Goal: Task Accomplishment & Management: Complete application form

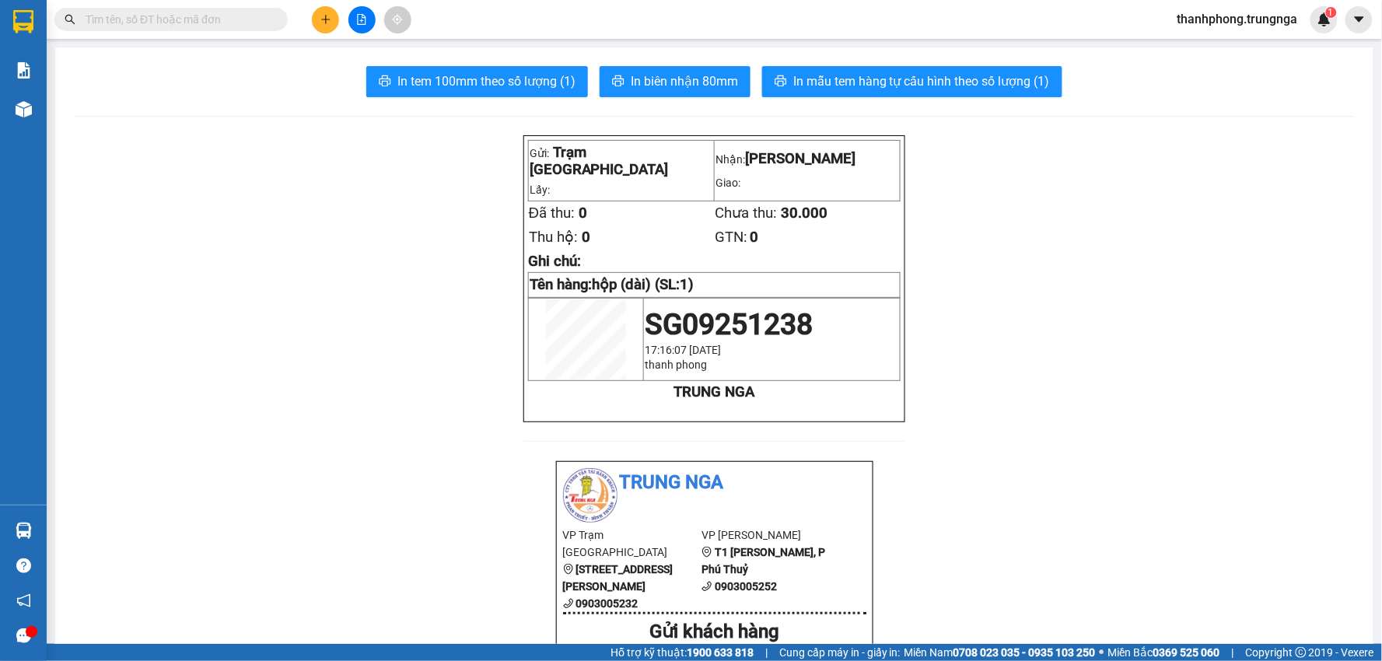
click at [213, 18] on input "text" at bounding box center [177, 19] width 183 height 17
type input "009"
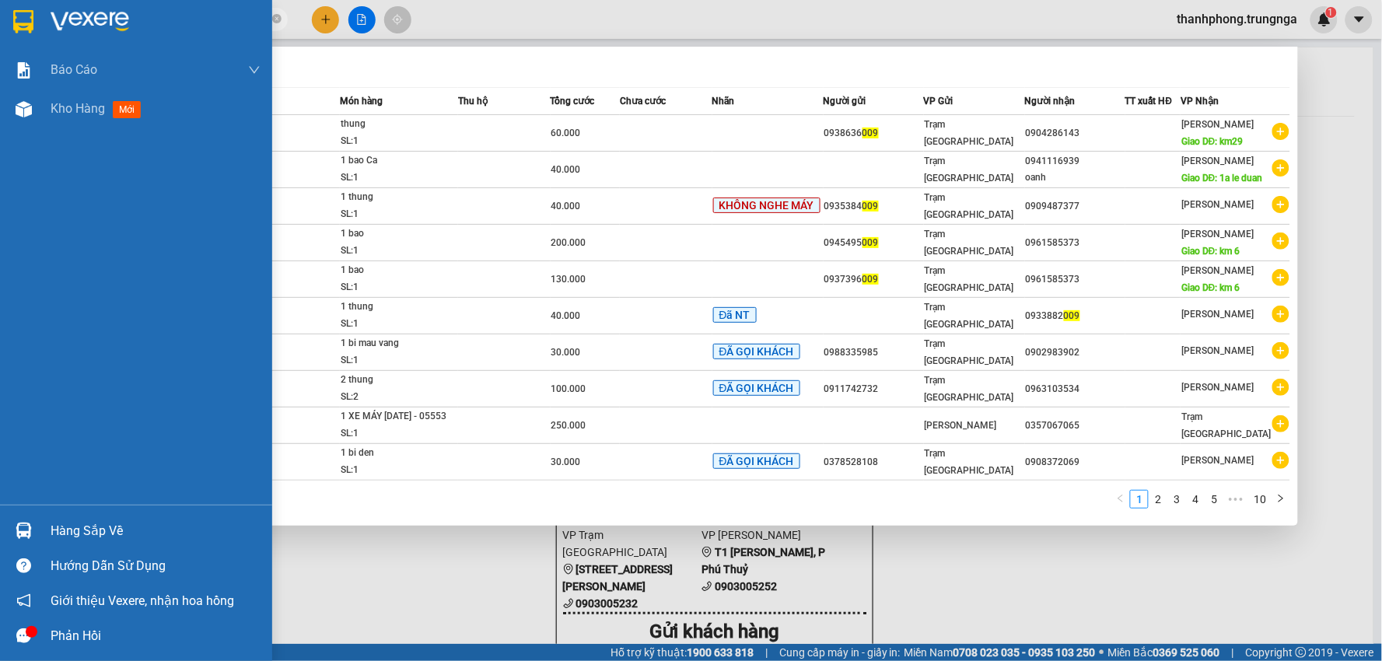
drag, startPoint x: 151, startPoint y: 26, endPoint x: 0, endPoint y: 19, distance: 151.0
click at [0, 19] on section "Kết quả tìm kiếm ( 99 ) Bộ lọc Mã ĐH Trạng thái Món hàng Thu hộ Tổng cước Chưa …" at bounding box center [691, 330] width 1382 height 661
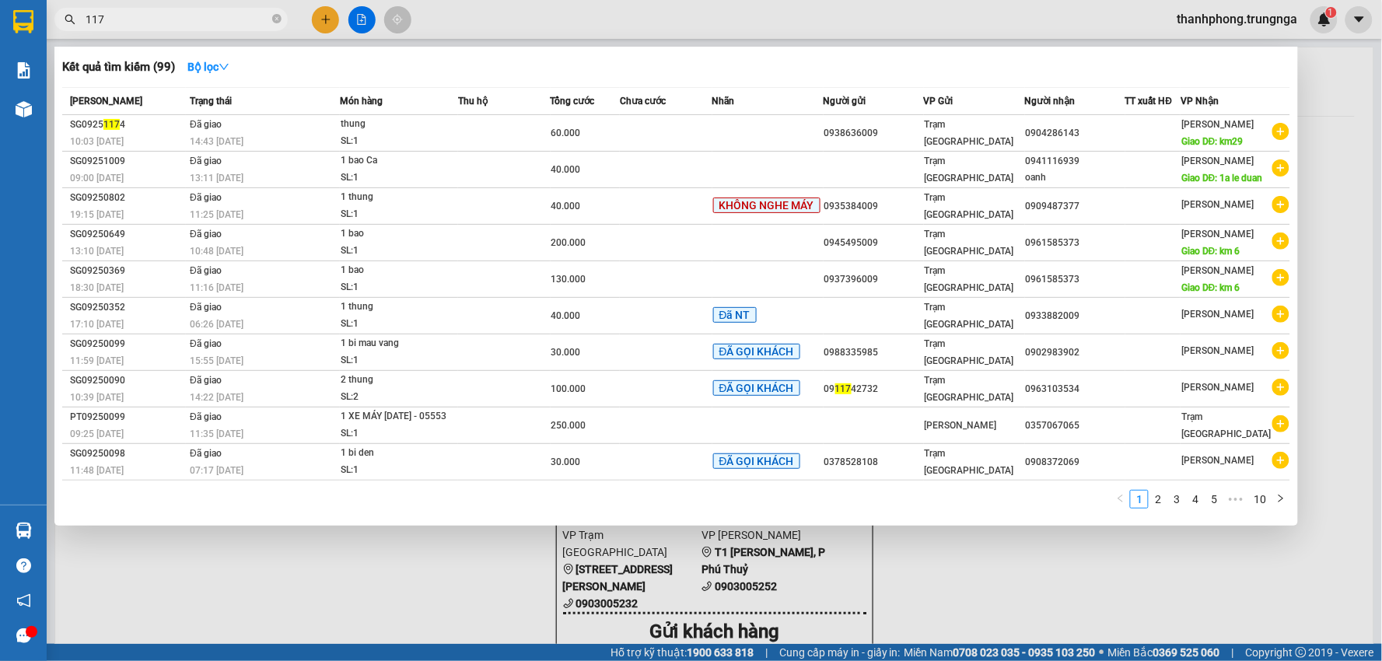
type input "1175"
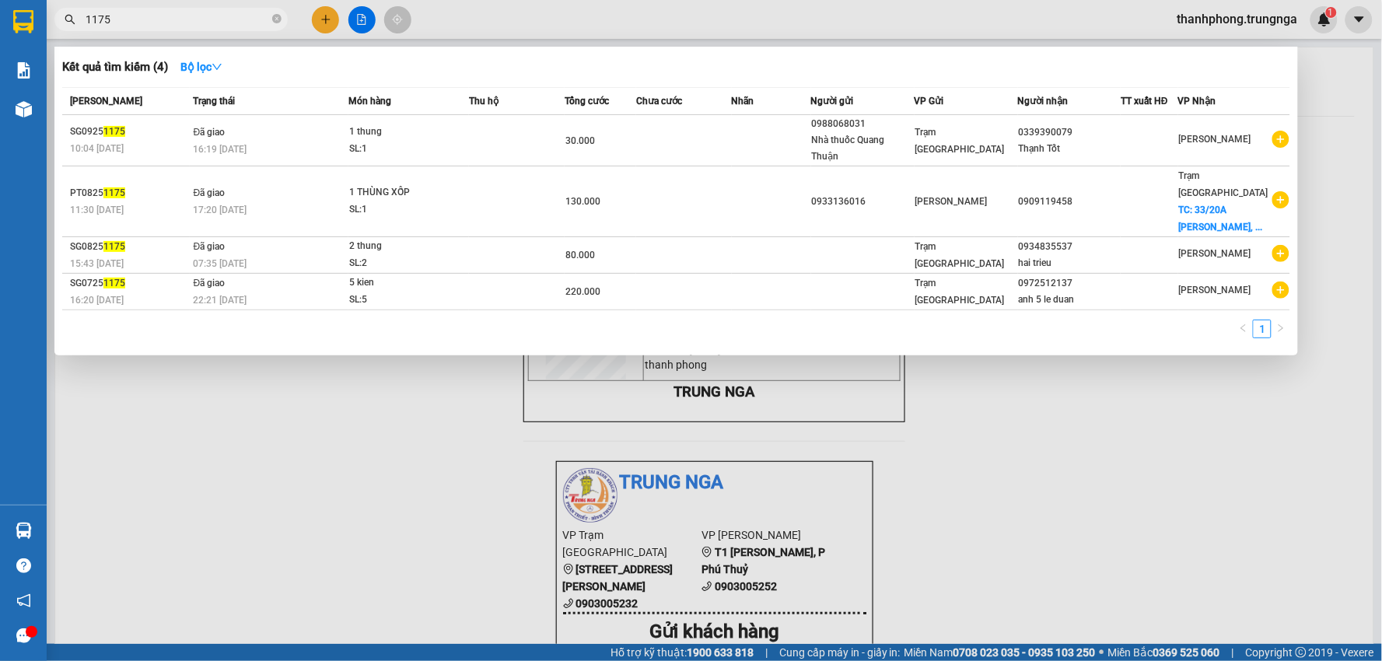
click at [1052, 143] on div "Thạnh Tốt" at bounding box center [1069, 149] width 102 height 16
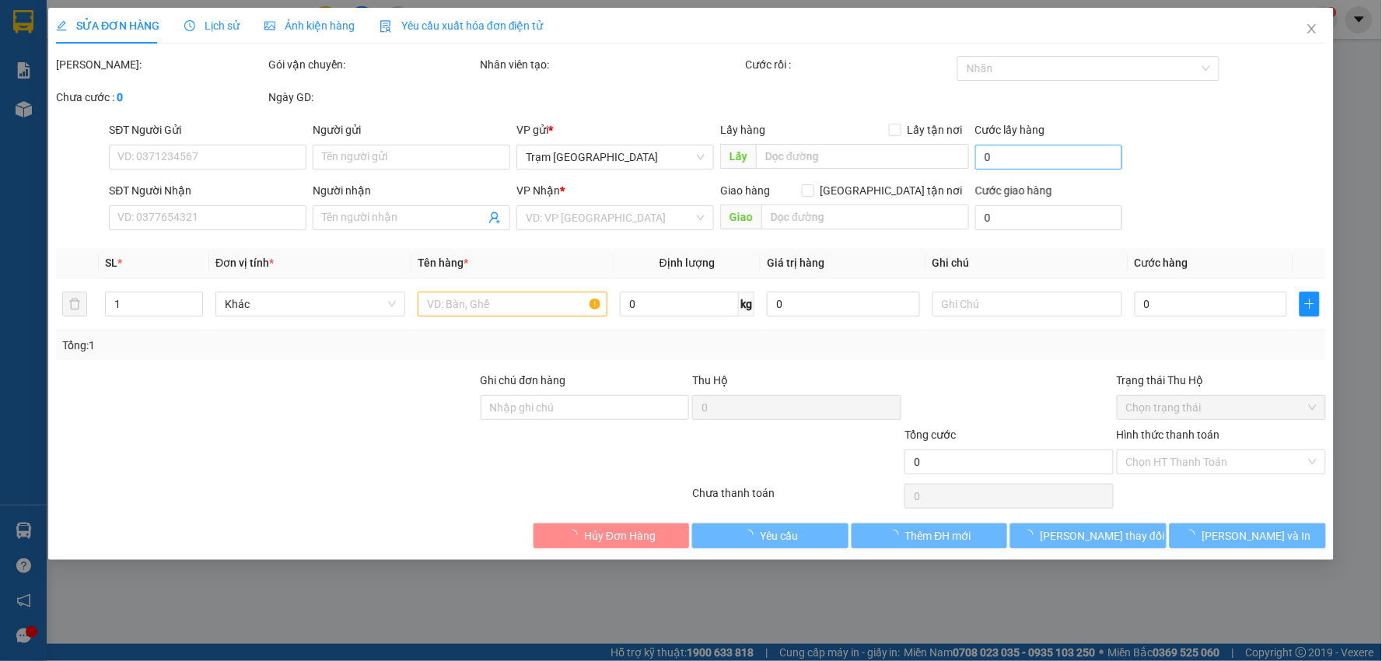
type input "0988068031"
type input "Nhà thuốc Quang Thuận"
type input "0339390079"
type input "Thạnh Tốt"
type input "30.000"
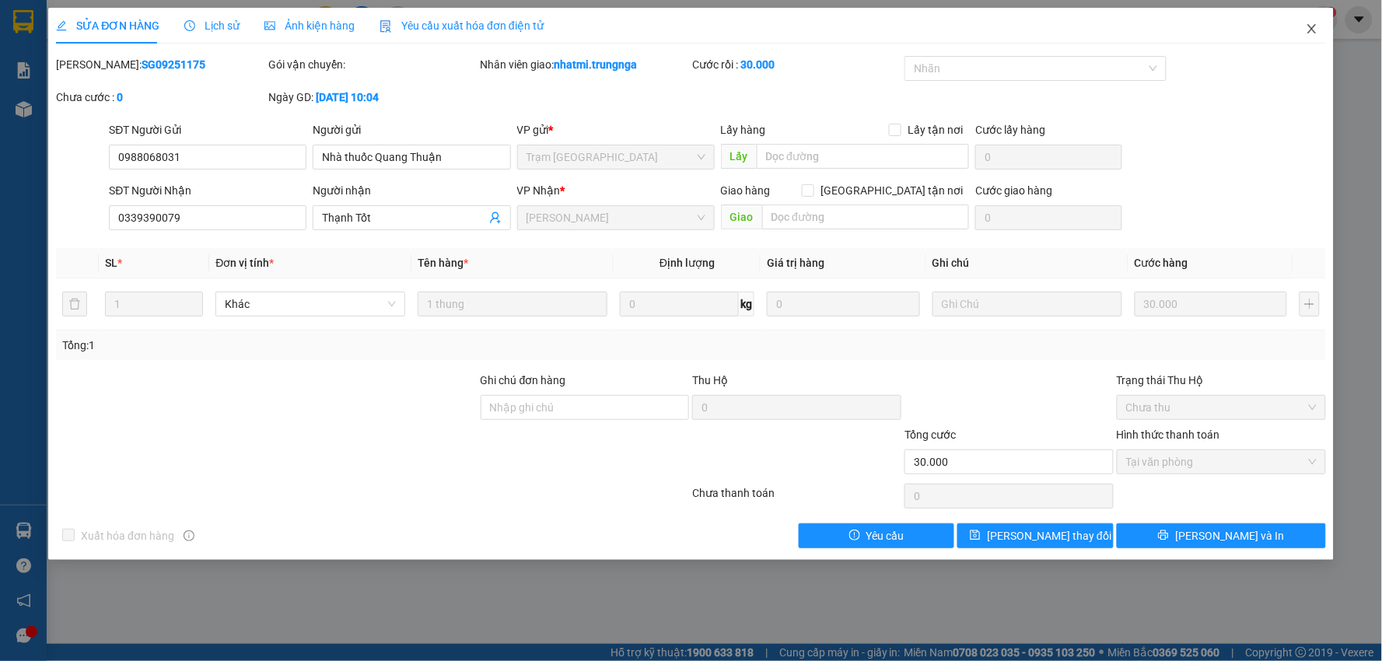
click at [1319, 26] on span "Close" at bounding box center [1312, 30] width 44 height 44
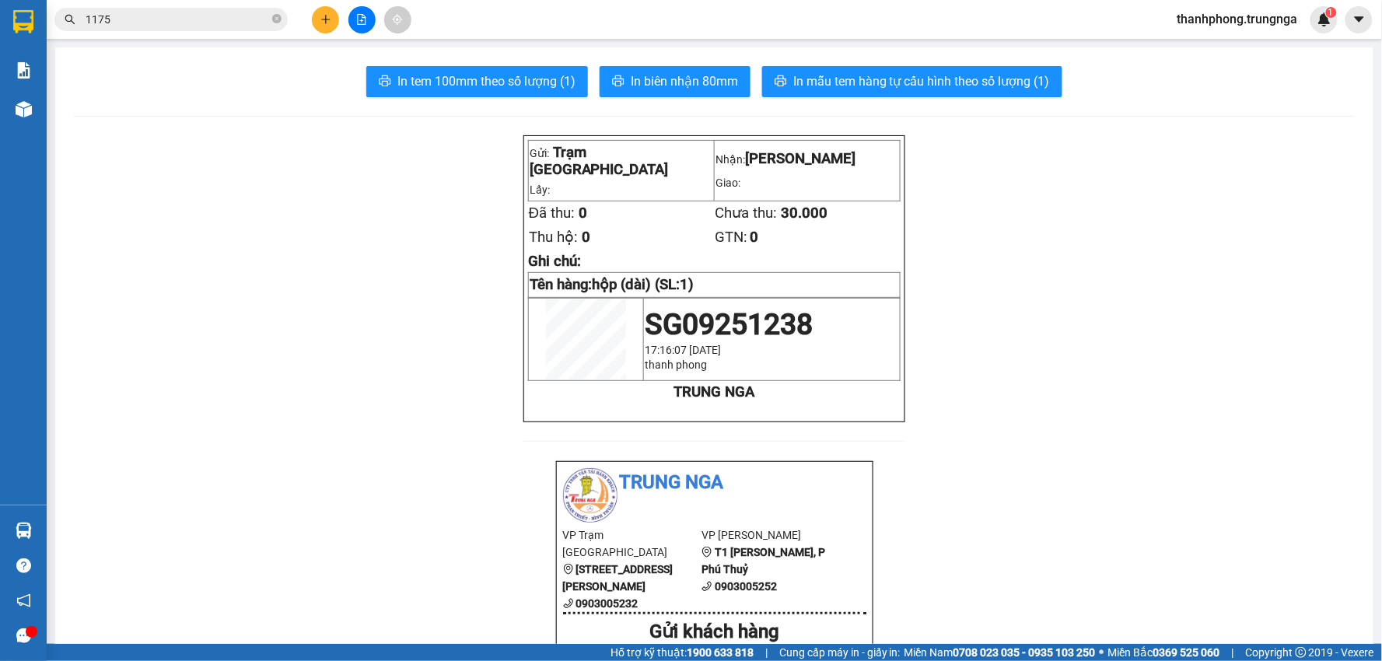
click at [119, 12] on input "1175" at bounding box center [177, 19] width 183 height 17
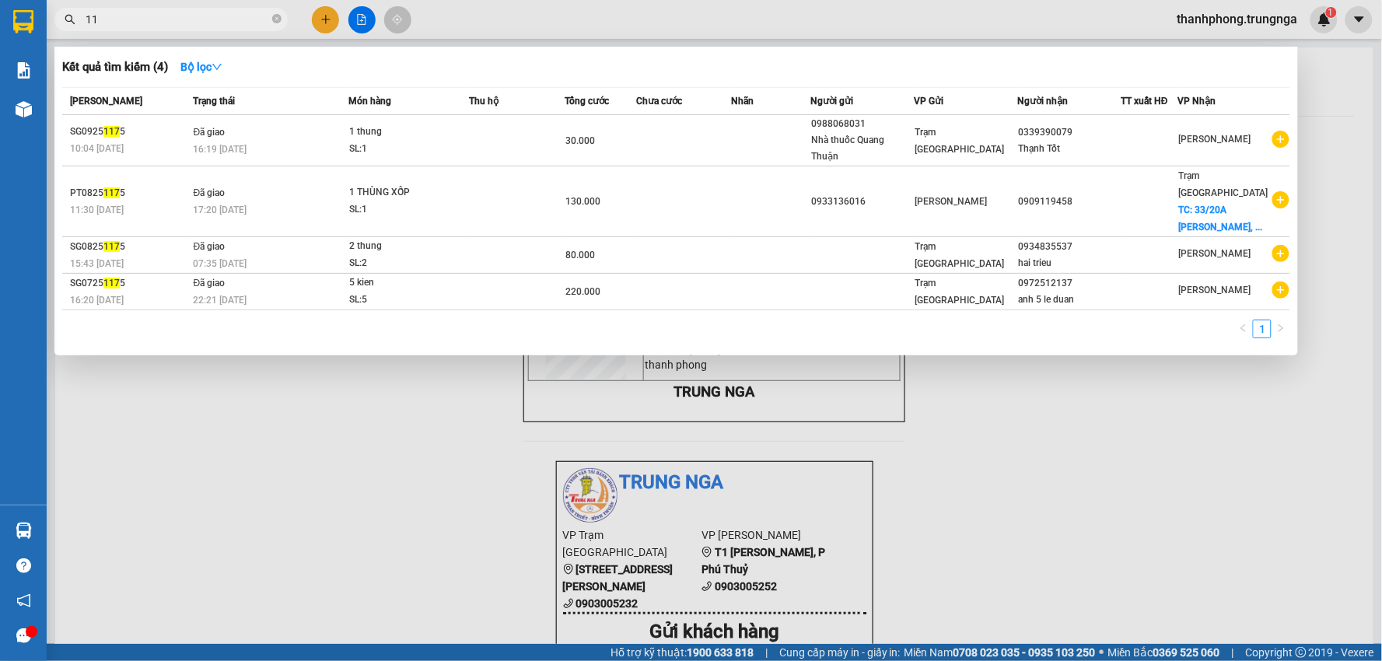
type input "1"
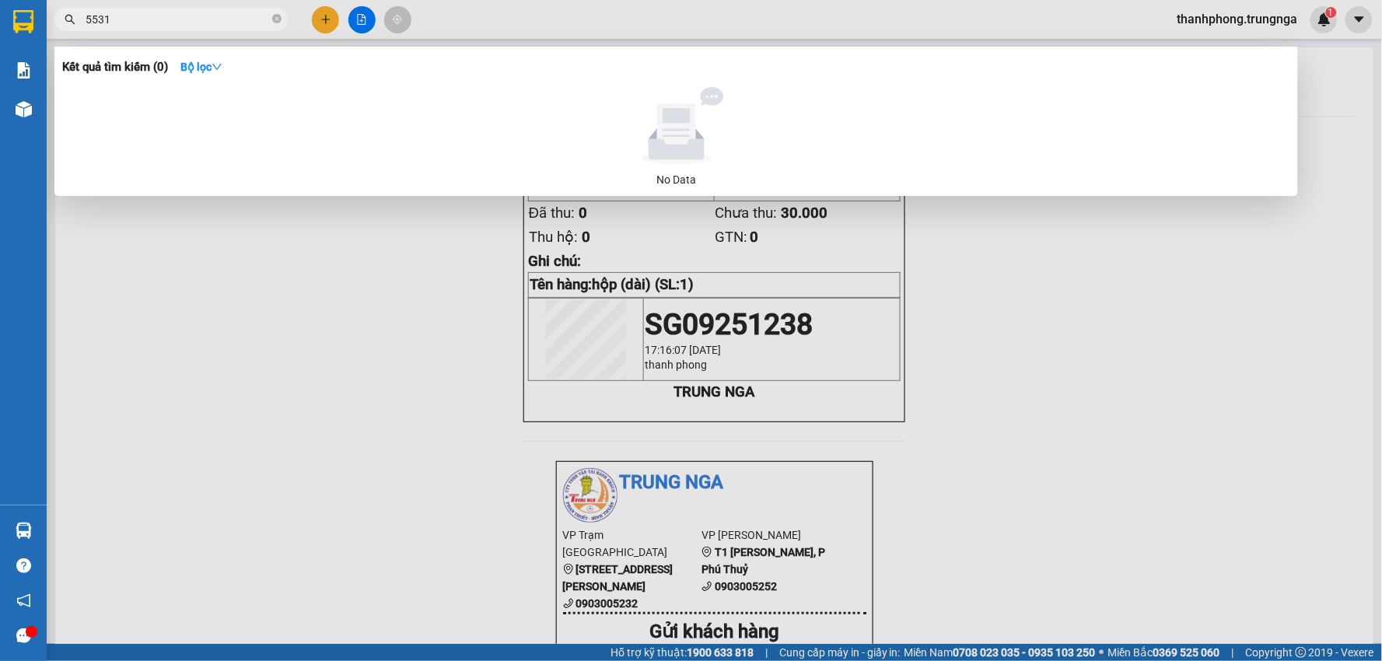
click at [190, 17] on input "5531" at bounding box center [177, 19] width 183 height 17
click at [402, 324] on div at bounding box center [691, 330] width 1382 height 661
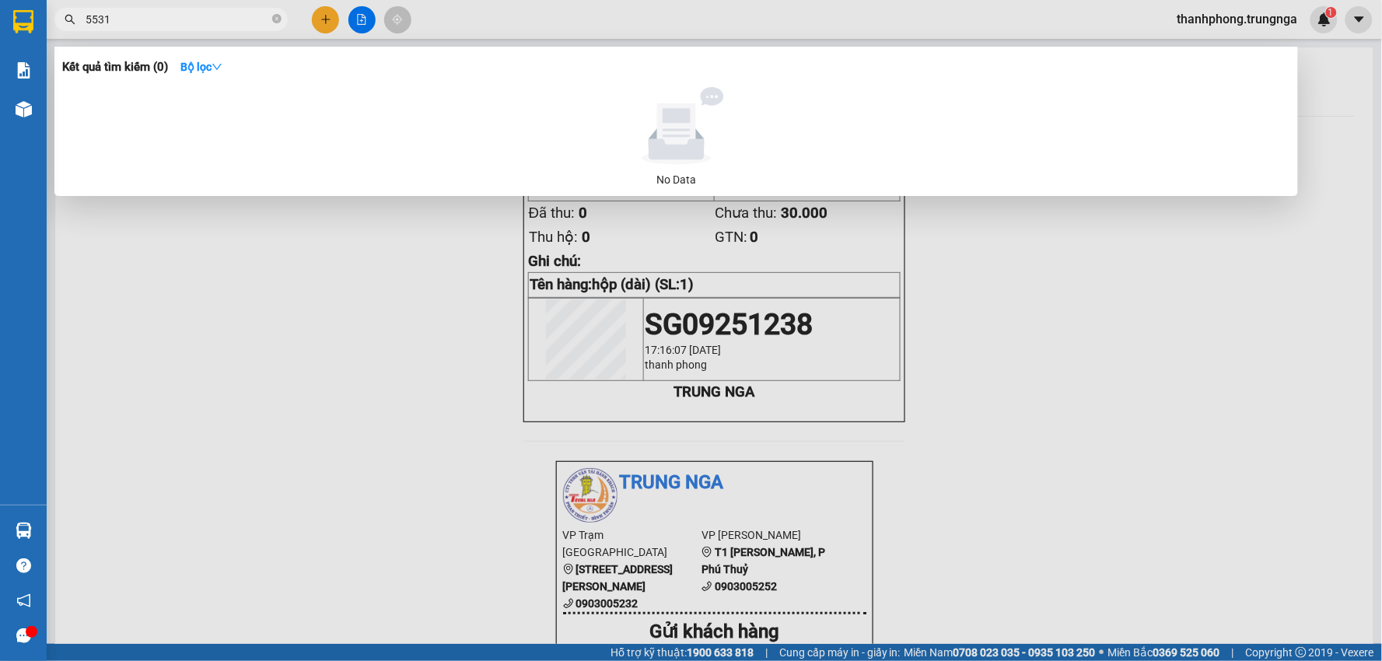
click at [150, 19] on input "5531" at bounding box center [177, 19] width 183 height 17
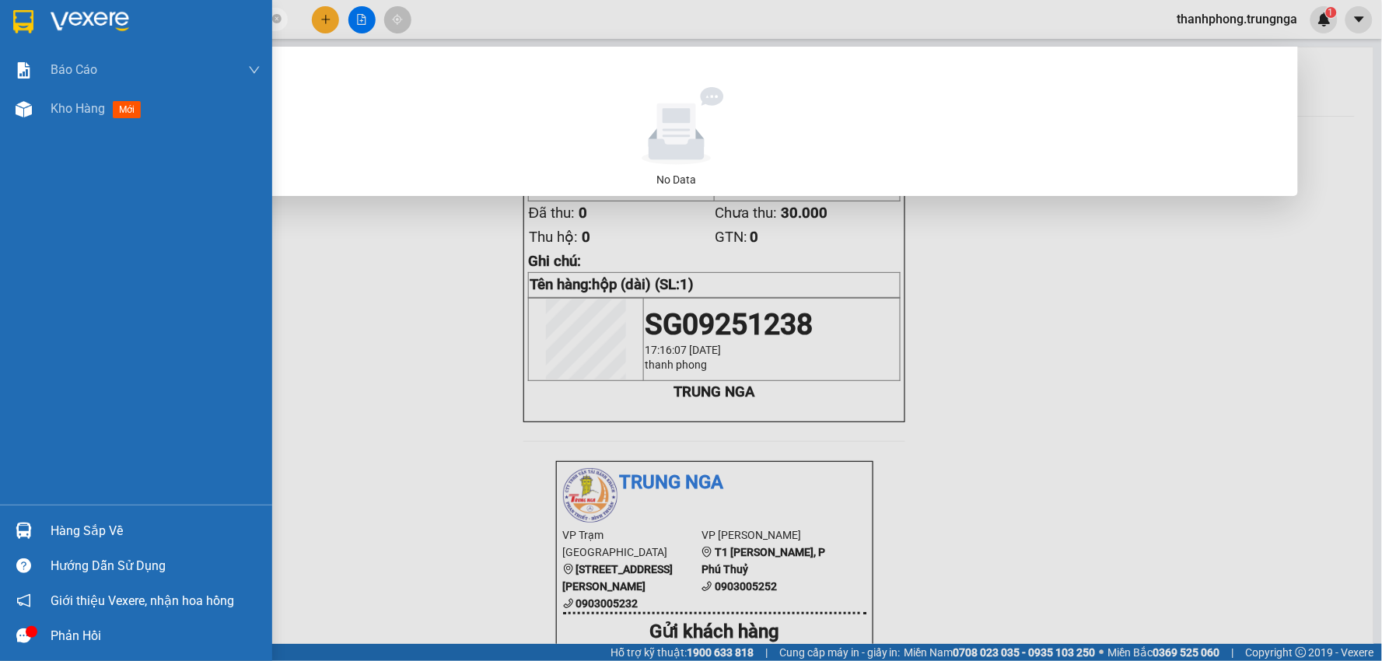
drag, startPoint x: 148, startPoint y: 19, endPoint x: 0, endPoint y: 19, distance: 148.5
click at [0, 19] on section "Kết quả tìm kiếm ( 0 ) Bộ lọc No Data 5531 thanhphong.trungnga 1 Báo cáo Báo cá…" at bounding box center [691, 330] width 1382 height 661
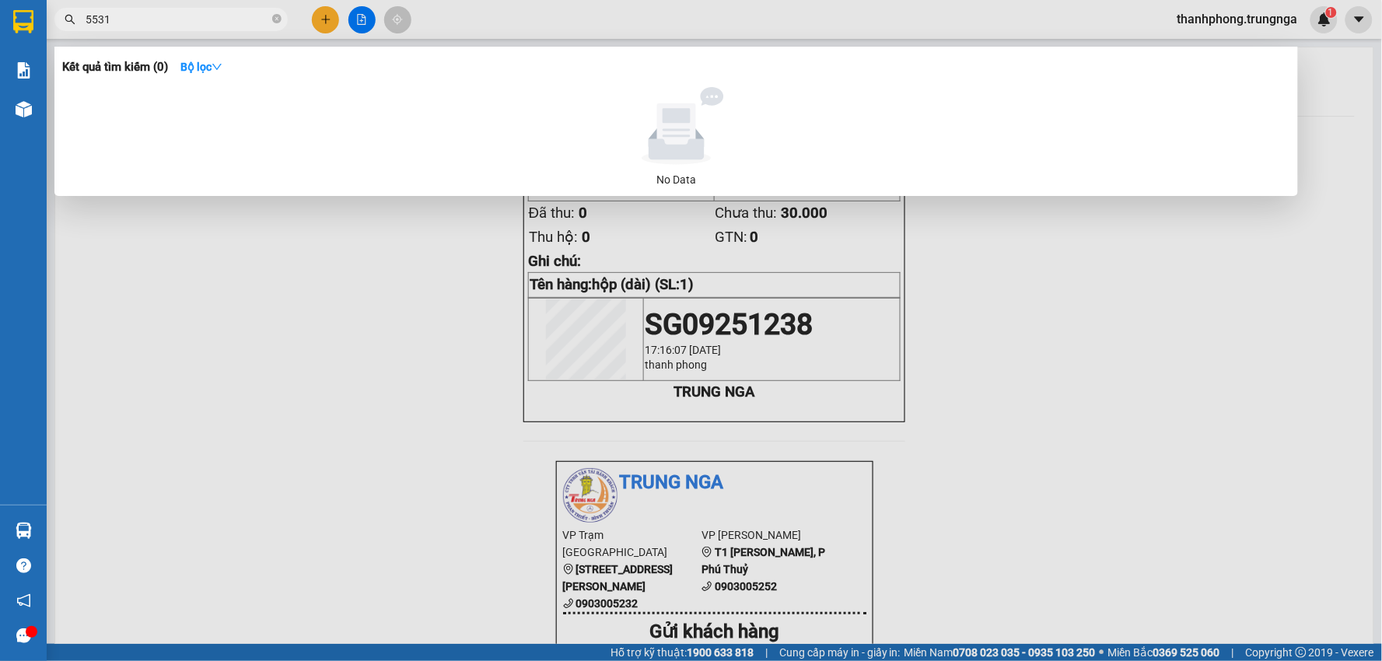
click at [395, 352] on div at bounding box center [691, 330] width 1382 height 661
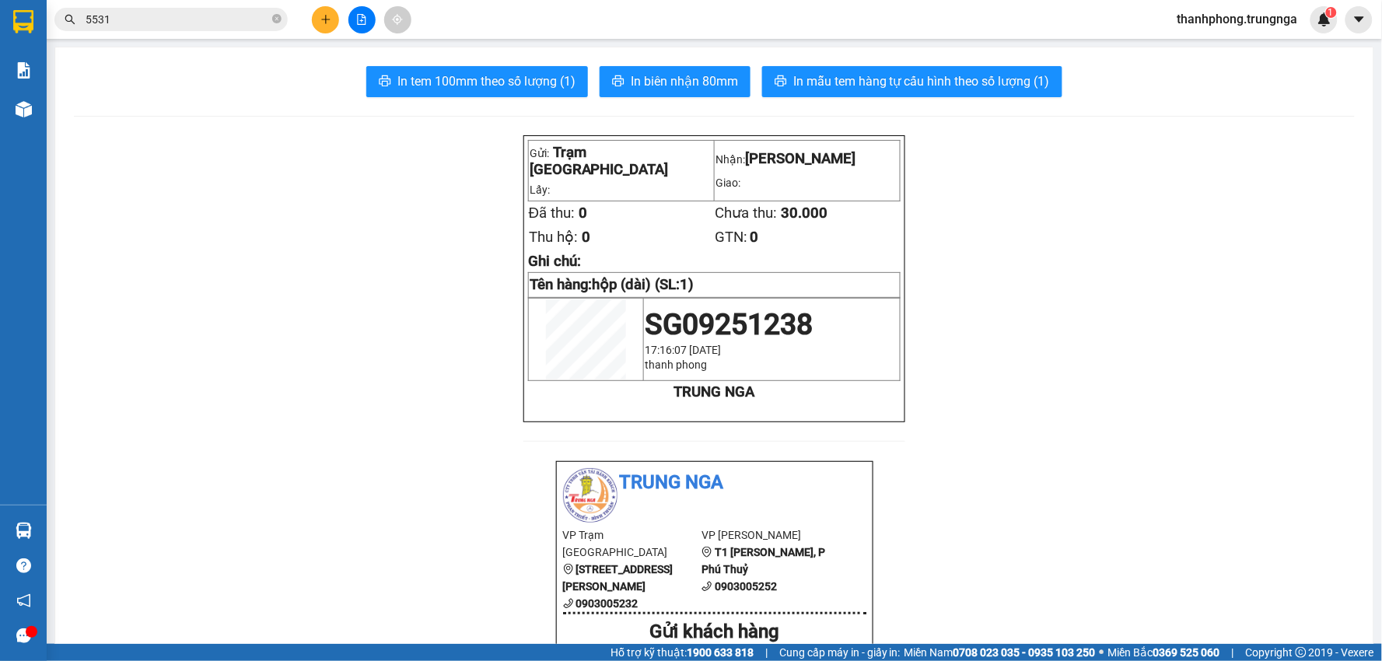
click at [183, 12] on input "5531" at bounding box center [177, 19] width 183 height 17
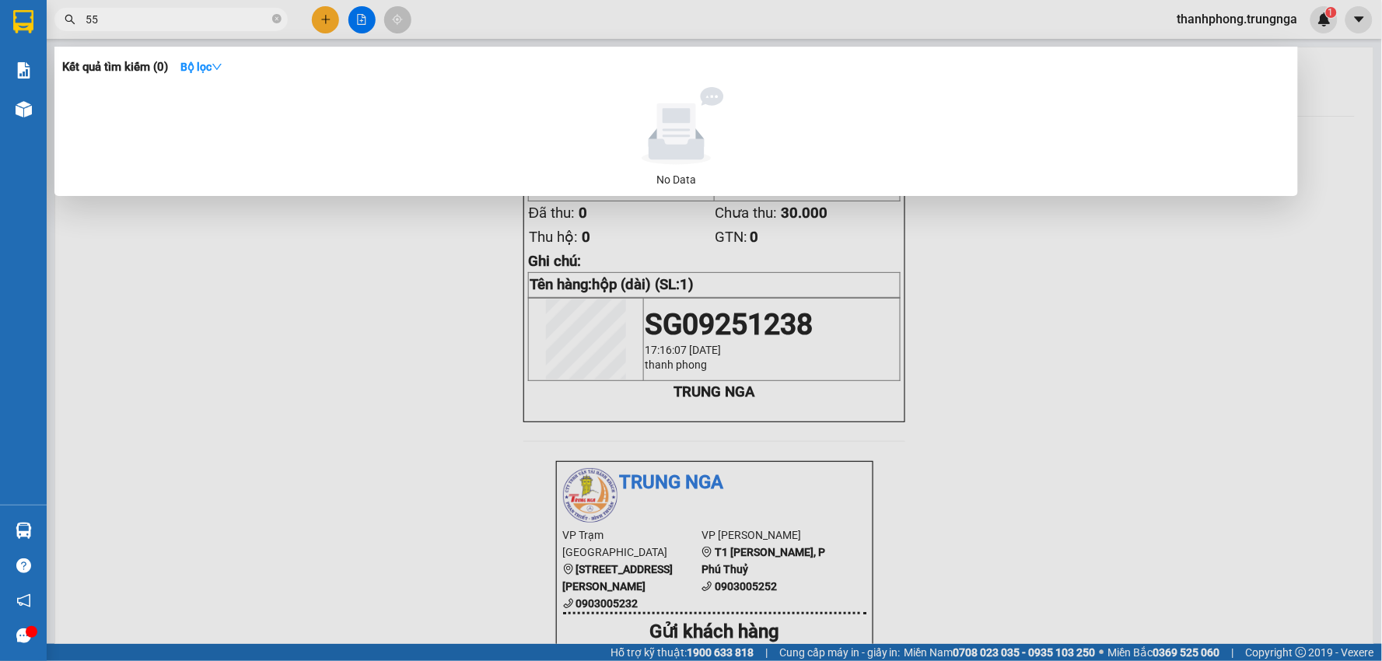
type input "5"
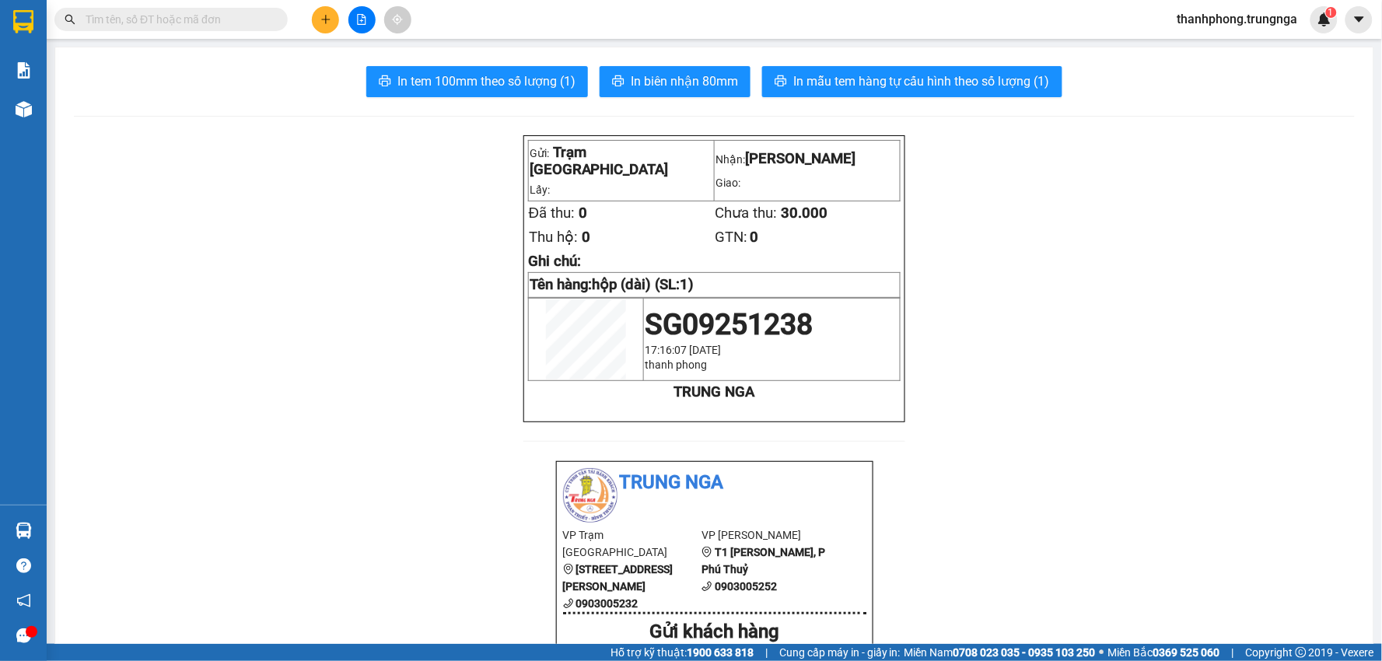
click at [222, 22] on input "text" at bounding box center [177, 19] width 183 height 17
type input "5"
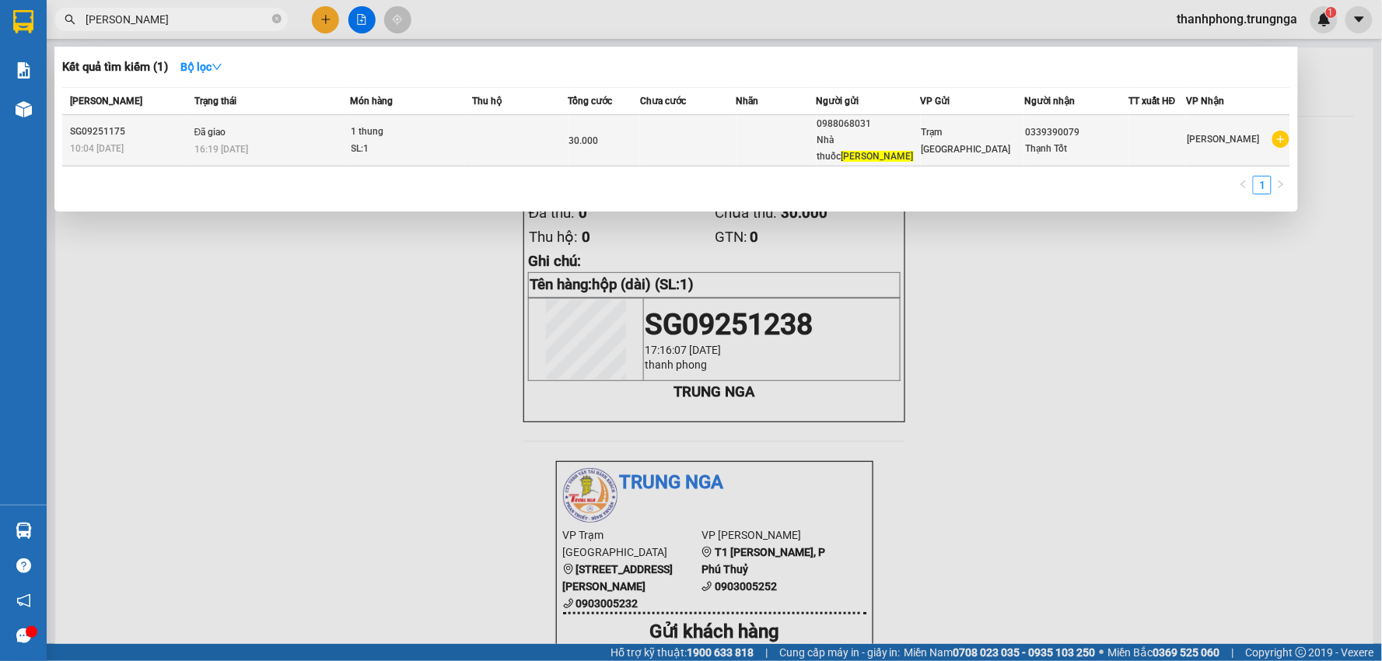
type input "[PERSON_NAME]"
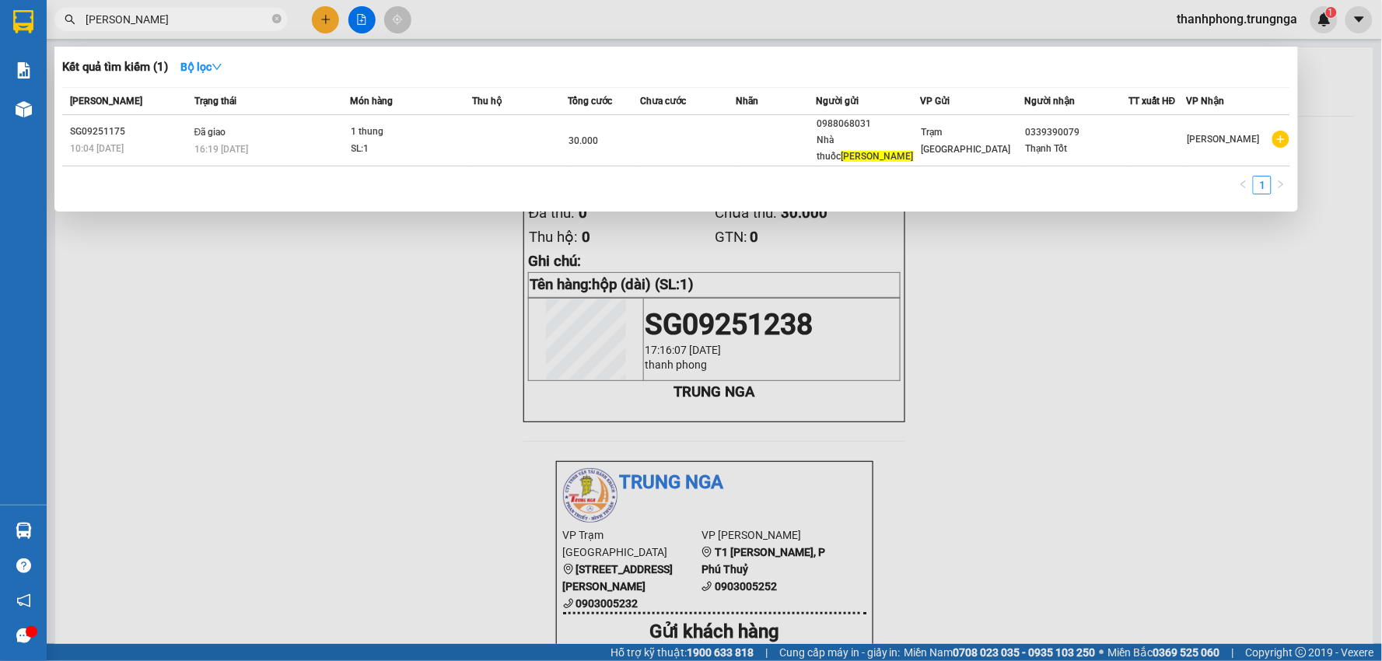
click at [782, 133] on td at bounding box center [776, 140] width 80 height 51
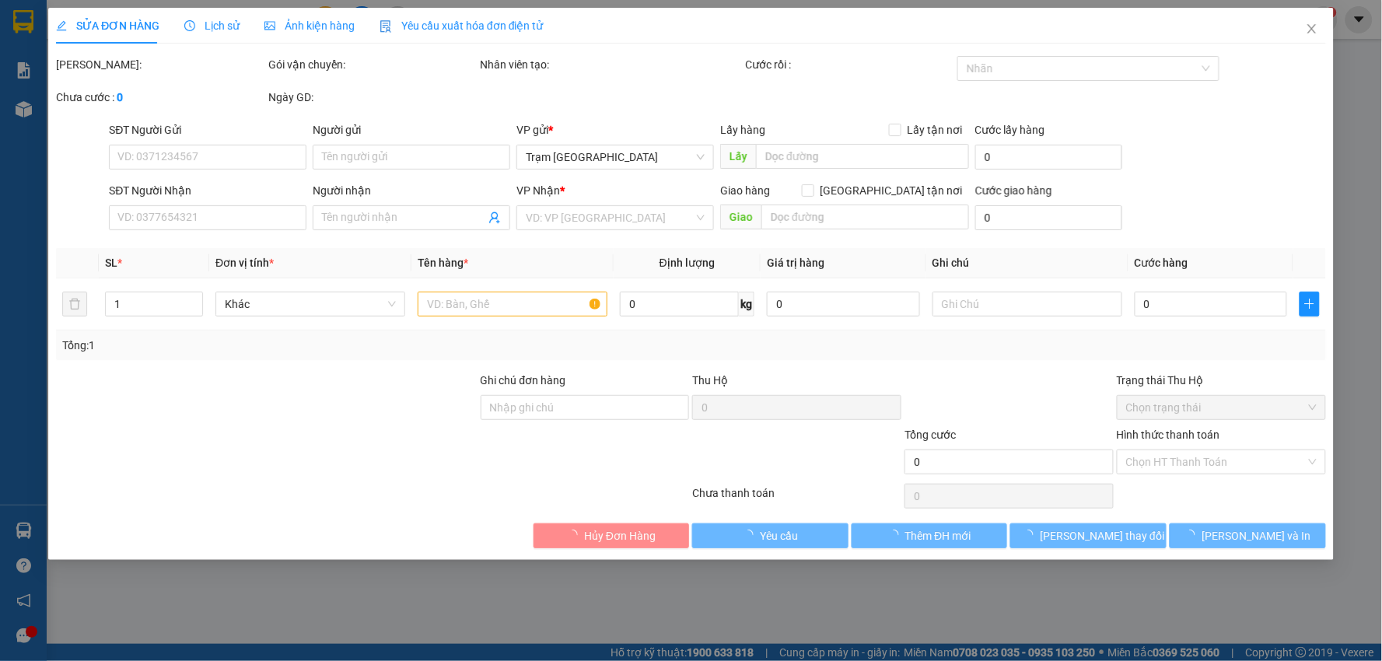
type input "0988068031"
type input "Nhà thuốc Quang Thuận"
type input "0339390079"
type input "Thạnh Tốt"
type input "30.000"
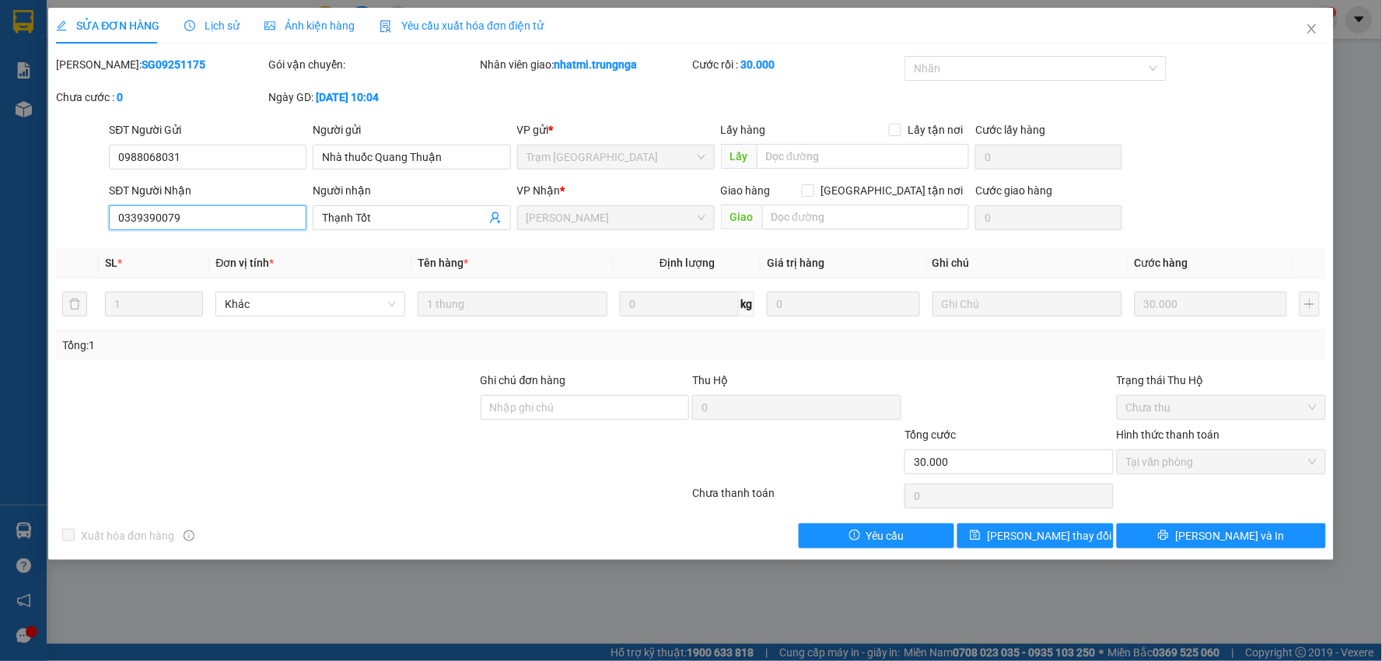
click at [255, 211] on input "0339390079" at bounding box center [207, 217] width 197 height 25
click at [1065, 532] on span "[PERSON_NAME] thay đổi" at bounding box center [1049, 535] width 124 height 17
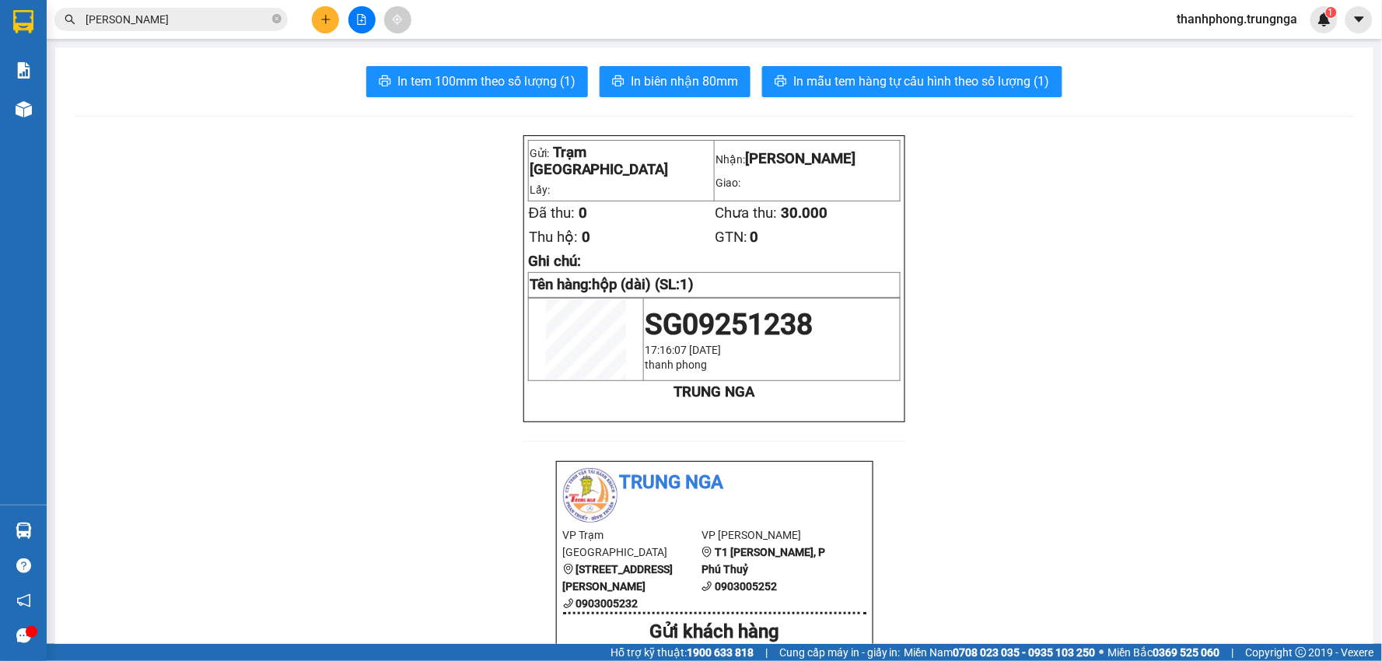
click at [179, 23] on input "[PERSON_NAME]" at bounding box center [177, 19] width 183 height 17
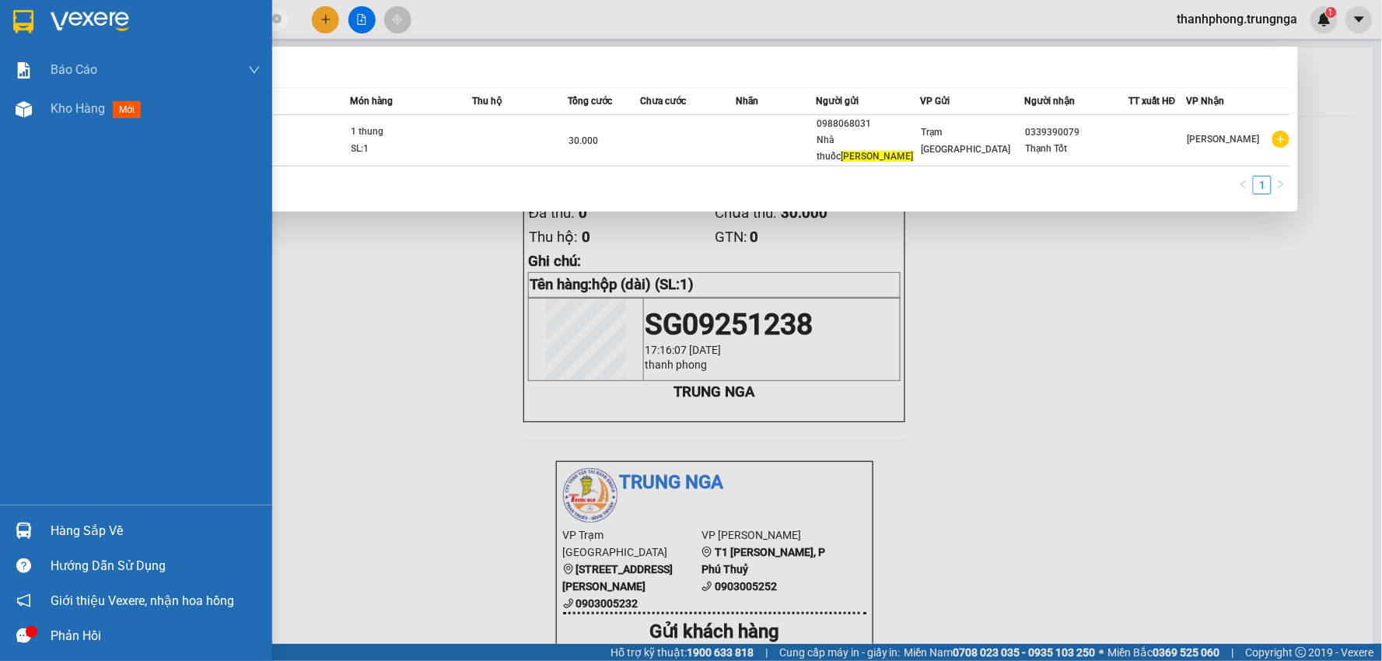
drag, startPoint x: 182, startPoint y: 16, endPoint x: 0, endPoint y: 18, distance: 181.9
click at [0, 18] on section "Kết quả tìm kiếm ( 1 ) Bộ lọc Mã ĐH Trạng thái Món hàng Thu hộ Tổng cước Chưa c…" at bounding box center [691, 330] width 1382 height 661
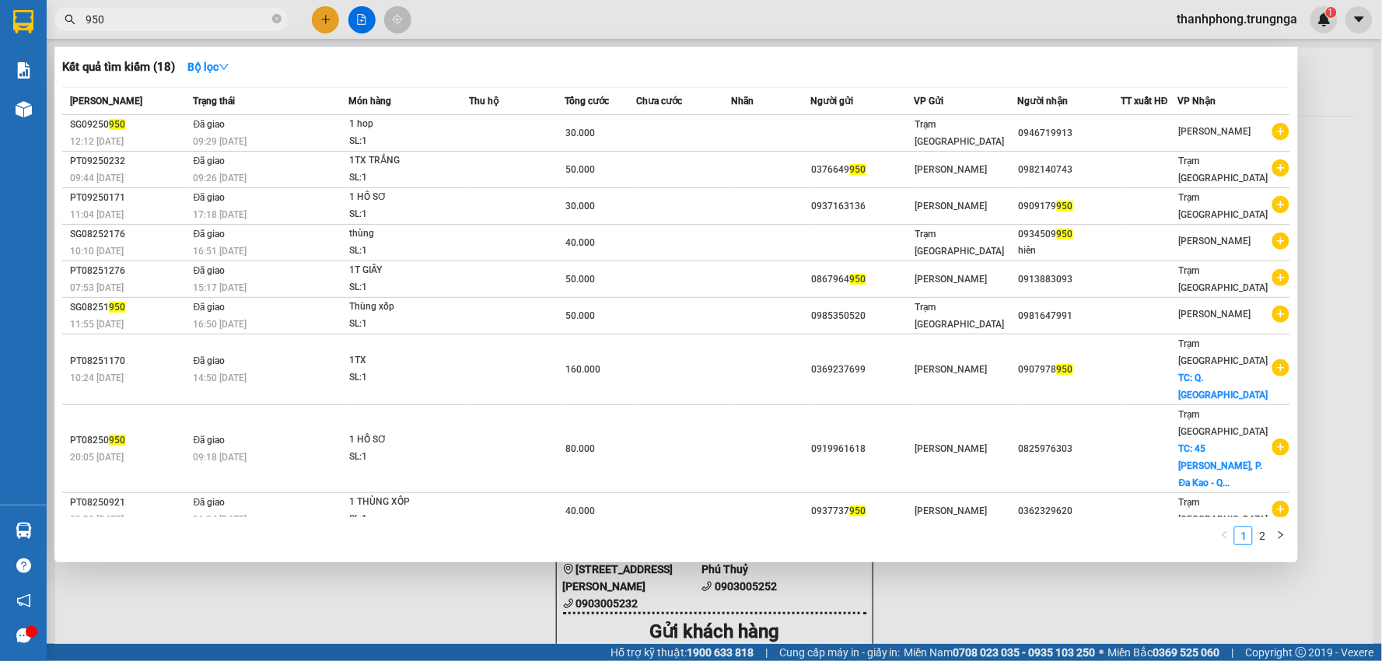
type input "950"
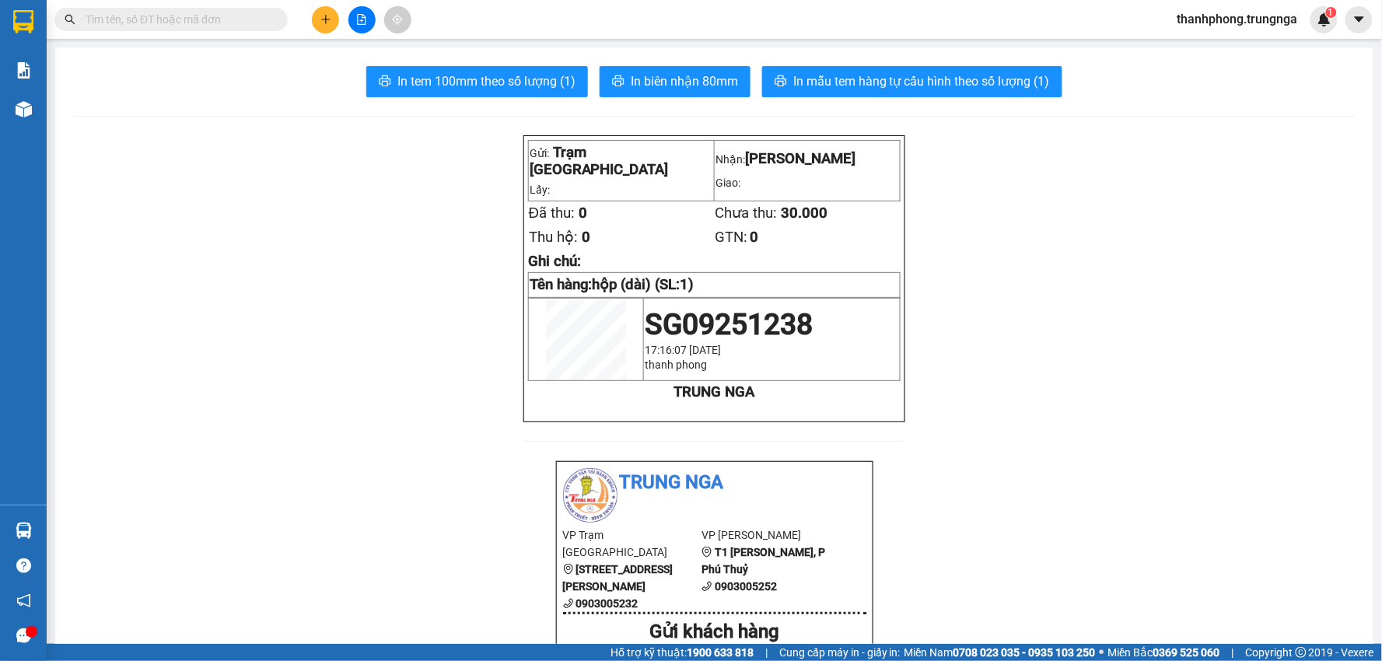
click at [322, 18] on icon "plus" at bounding box center [325, 19] width 11 height 11
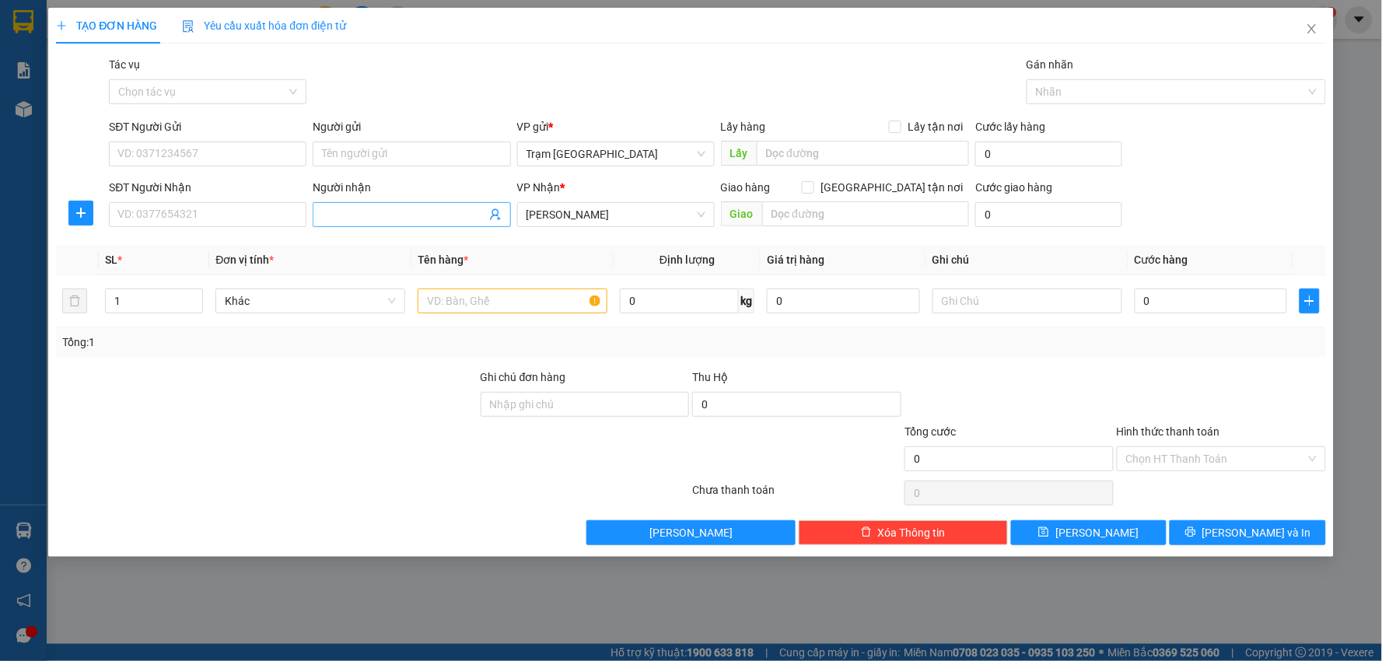
click at [383, 218] on input "Người nhận" at bounding box center [403, 214] width 163 height 17
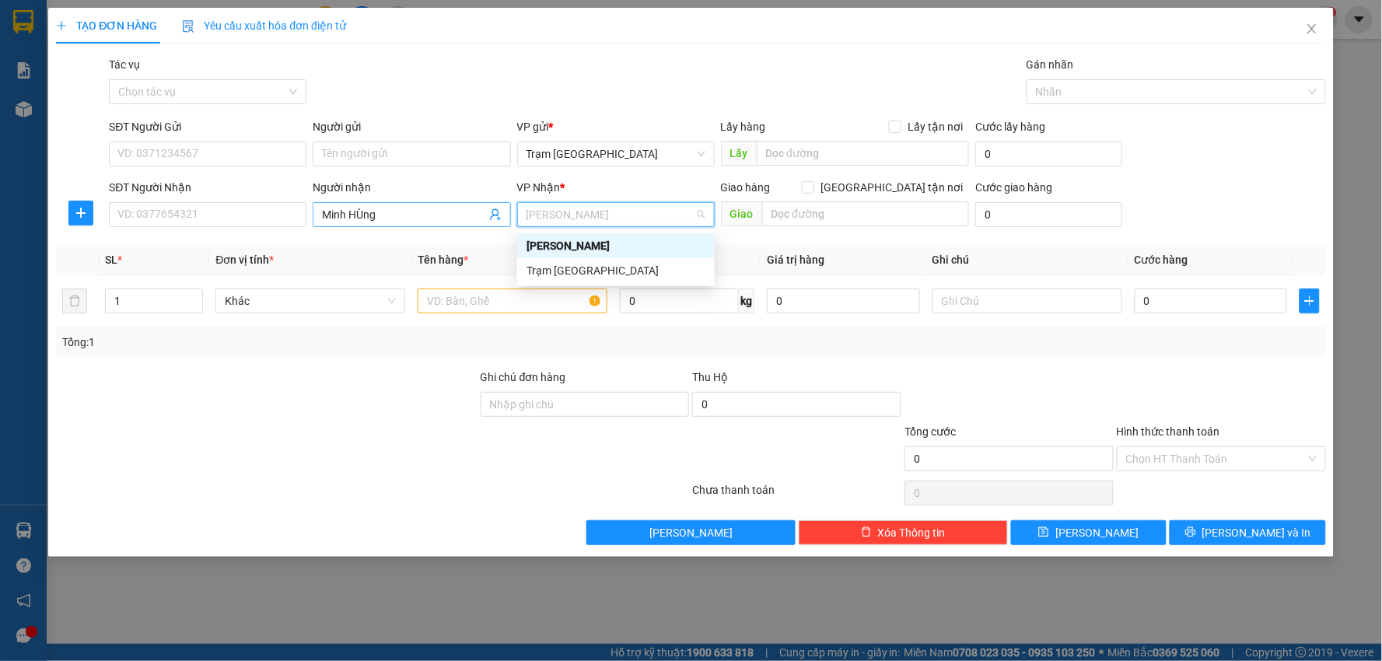
click at [385, 218] on input "Minh HÙng" at bounding box center [403, 214] width 163 height 17
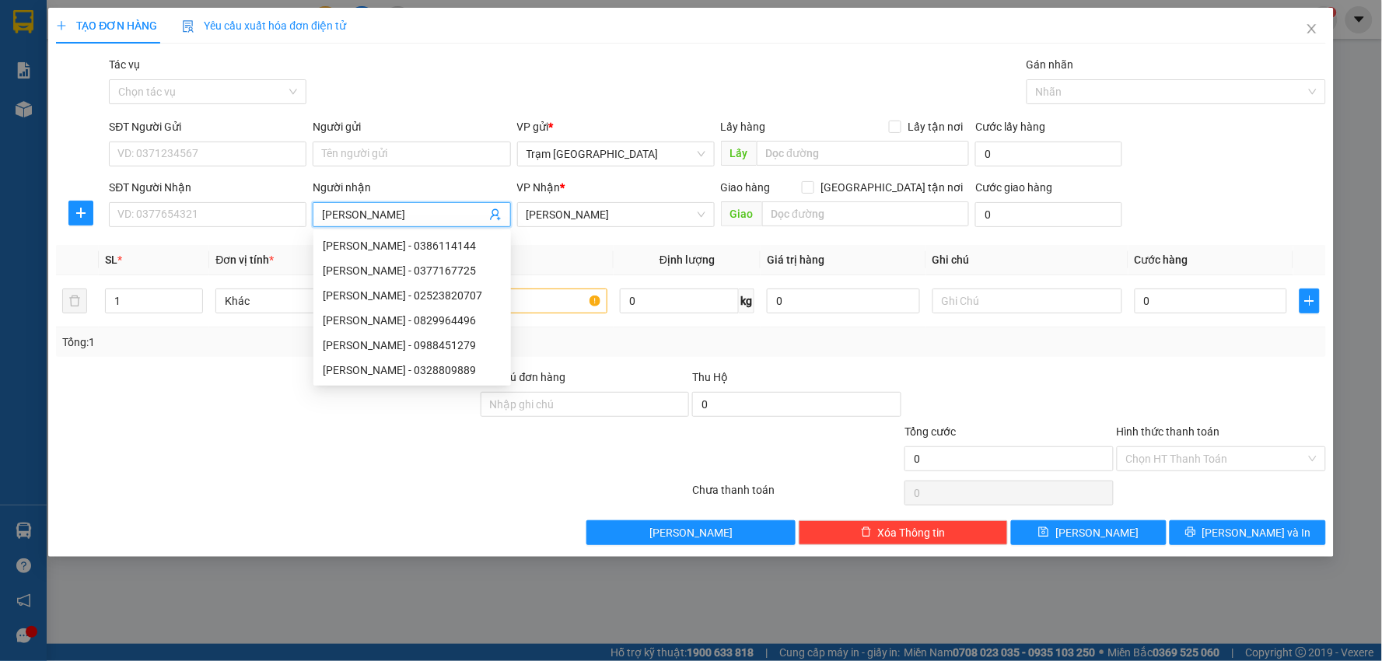
type input "[PERSON_NAME]"
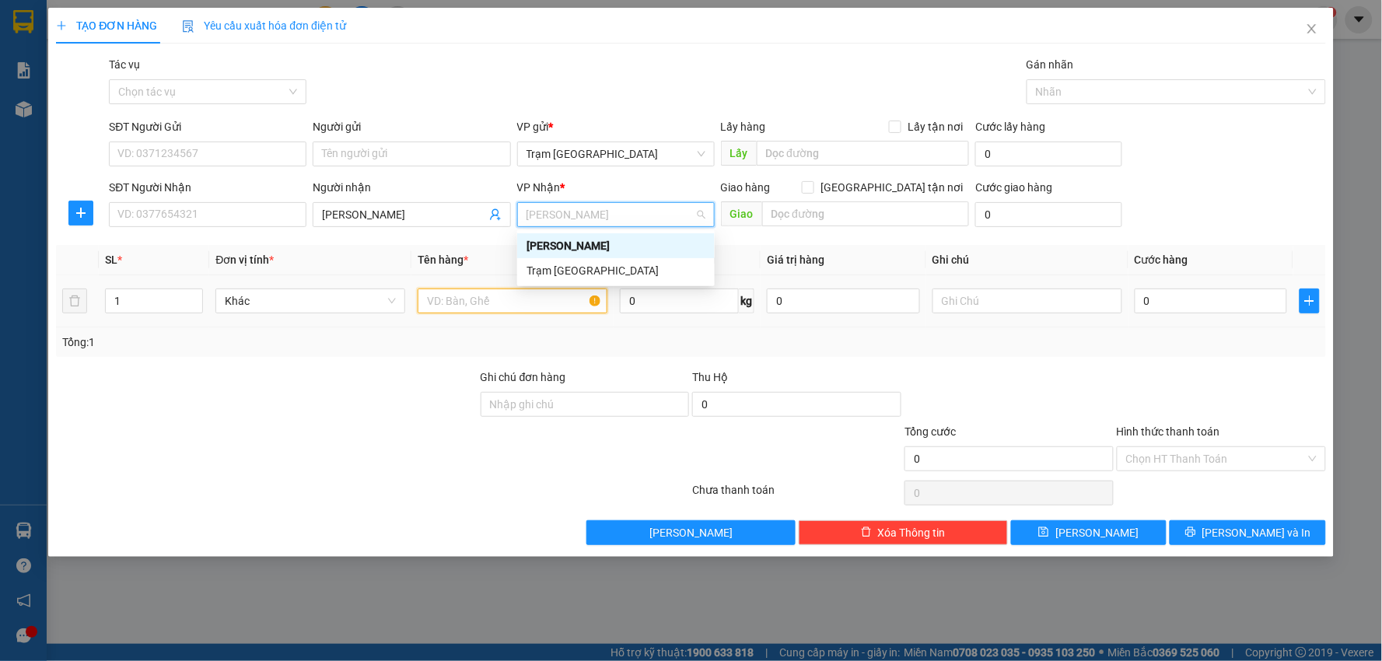
click at [459, 299] on input "text" at bounding box center [512, 300] width 190 height 25
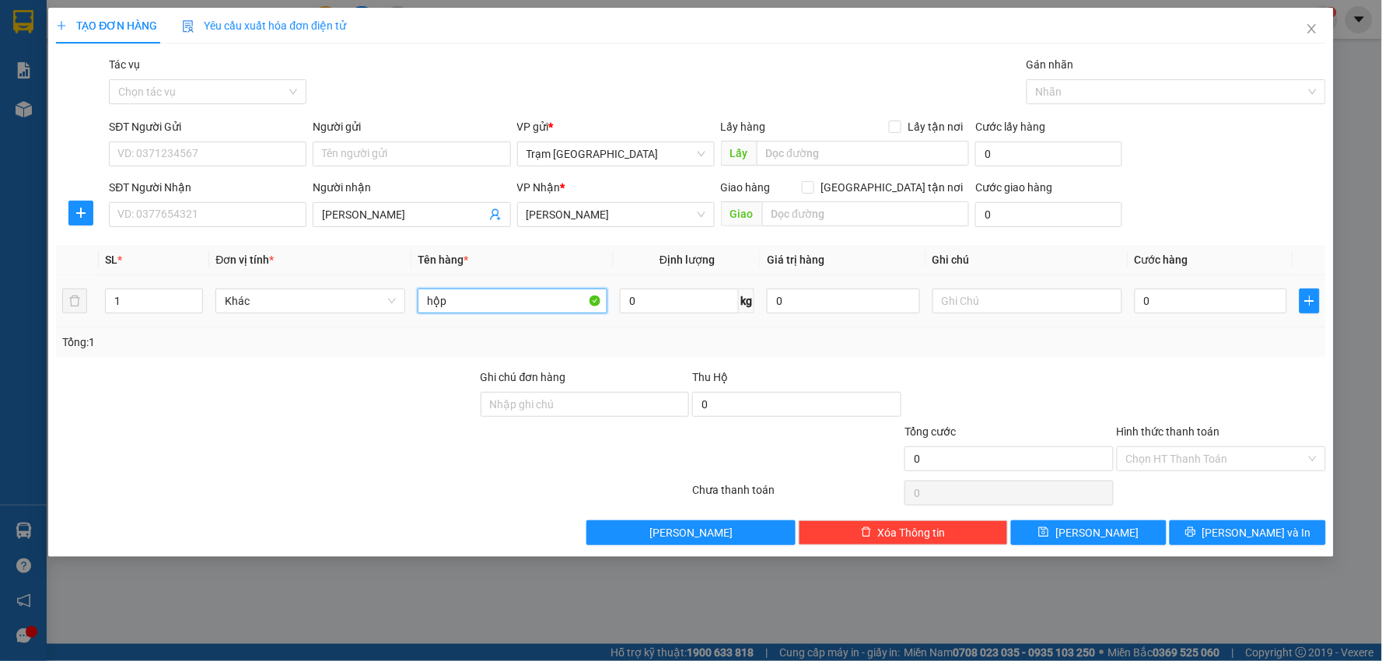
type input "hộp"
type input "1"
type input "003"
type input "3"
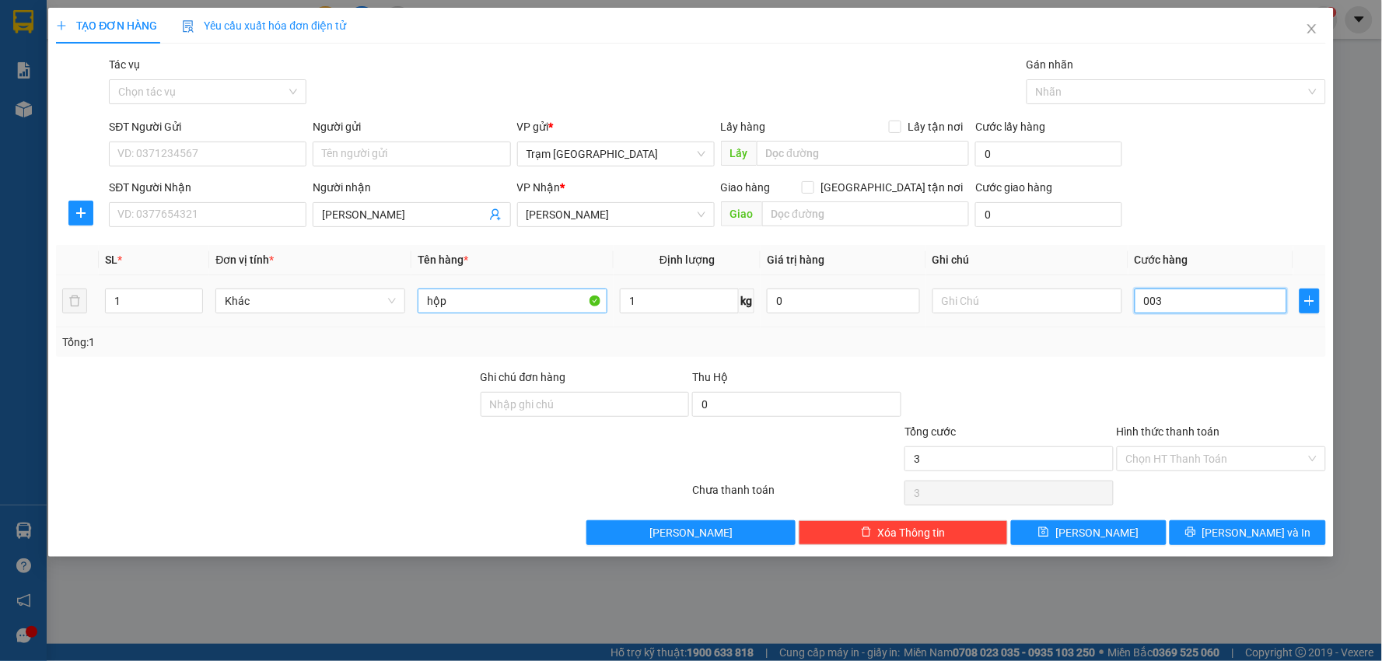
type input "0.030"
type input "30"
type input "30.000"
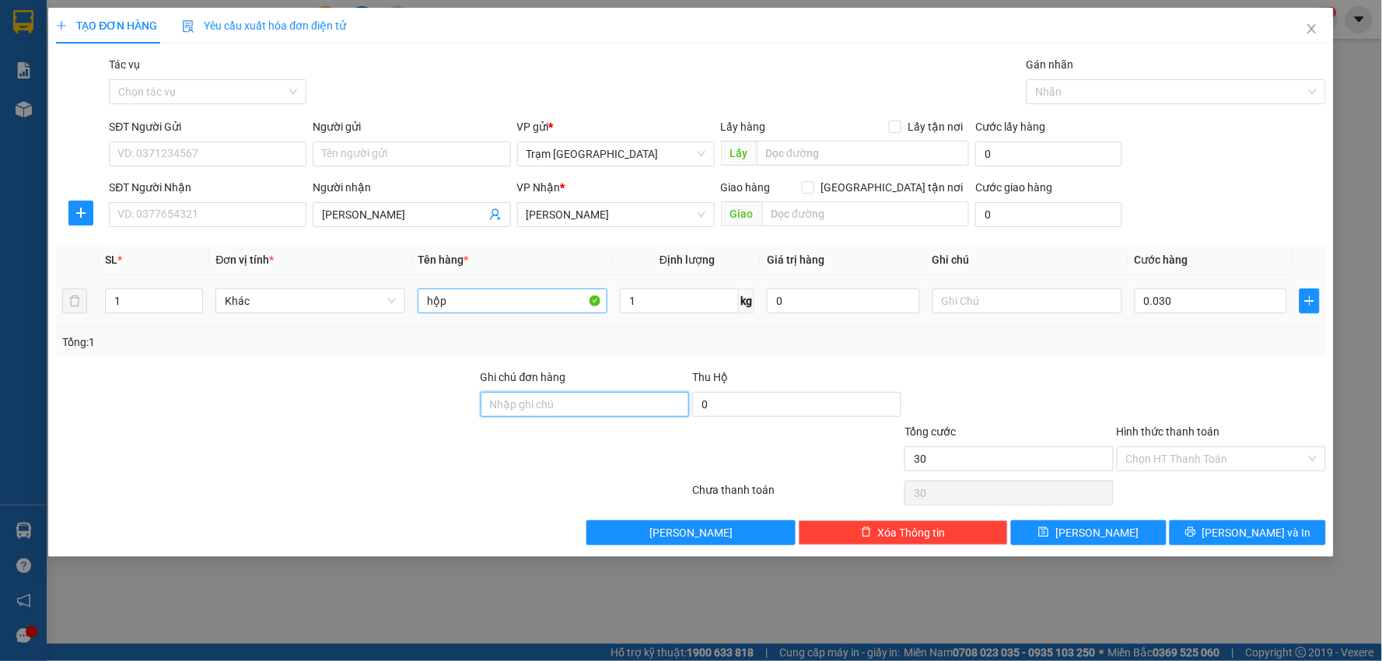
type input "30.000"
click at [1260, 522] on button "[PERSON_NAME] và In" at bounding box center [1247, 532] width 156 height 25
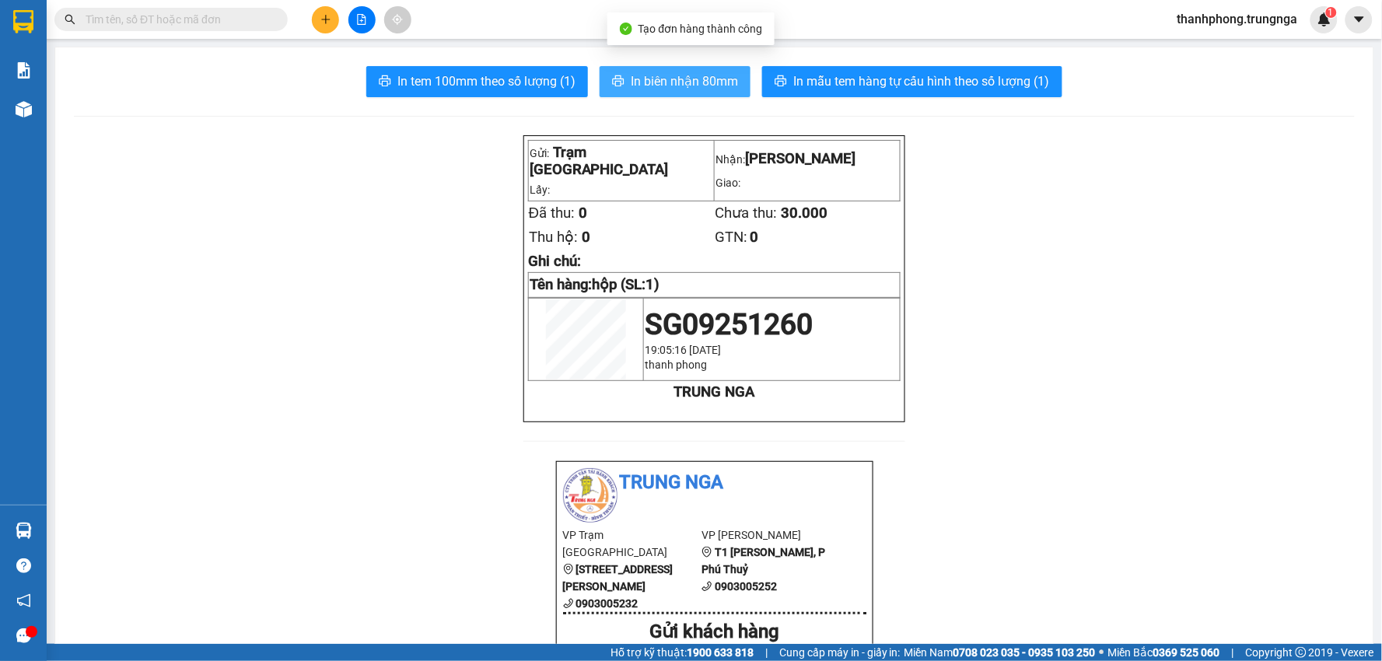
click at [638, 67] on button "In biên nhận 80mm" at bounding box center [674, 81] width 151 height 31
